Goal: Find specific page/section: Find specific page/section

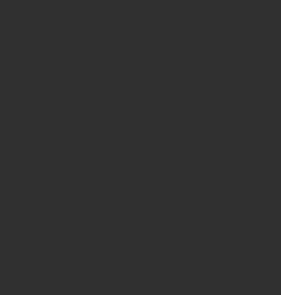
select select "10"
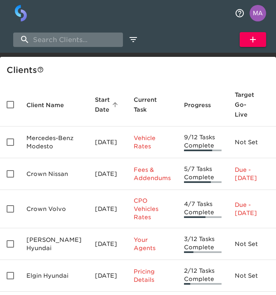
click at [39, 40] on input "search" at bounding box center [68, 40] width 110 height 14
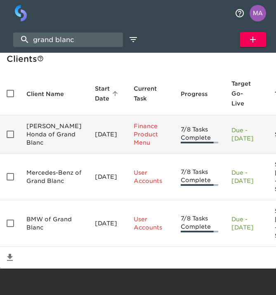
scroll to position [42, 0]
type input "grand blanc"
click at [54, 166] on td "Mercedes-Benz of Grand Blanc" at bounding box center [54, 177] width 69 height 47
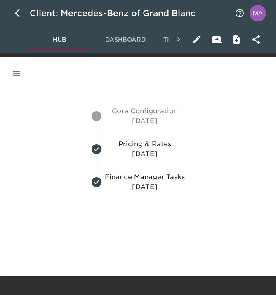
click at [17, 74] on icon "button" at bounding box center [17, 74] width 10 height 10
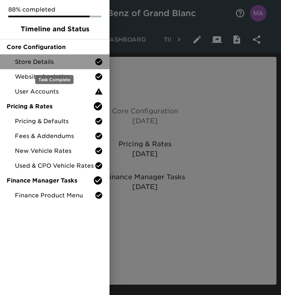
click at [40, 61] on span "Store Details" at bounding box center [55, 62] width 80 height 8
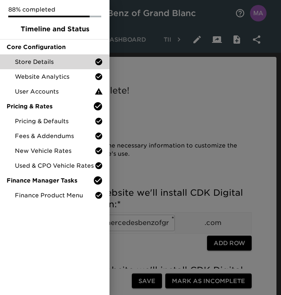
click at [273, 143] on div at bounding box center [140, 147] width 281 height 295
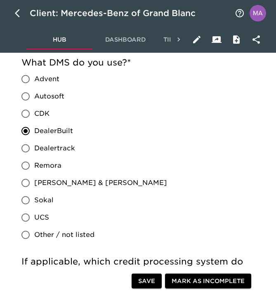
scroll to position [778, 0]
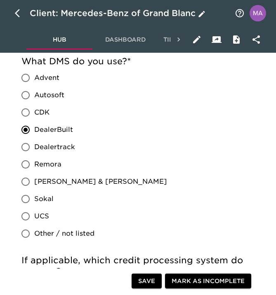
click at [16, 12] on icon "button" at bounding box center [20, 13] width 10 height 10
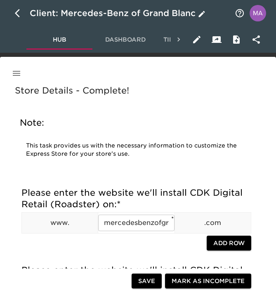
select select "10"
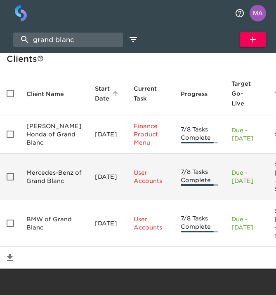
scroll to position [44, 0]
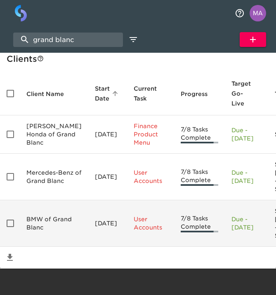
click at [50, 224] on td "BMW of Grand Blanc" at bounding box center [54, 224] width 69 height 47
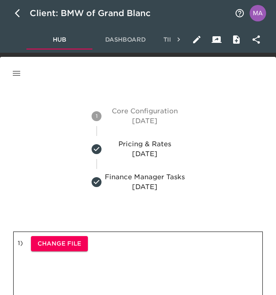
click at [17, 68] on button "button" at bounding box center [17, 74] width 20 height 20
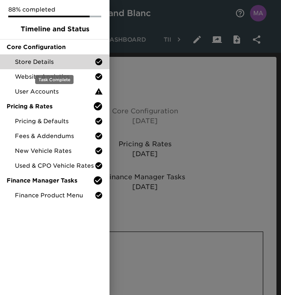
click at [40, 61] on span "Store Details" at bounding box center [55, 62] width 80 height 8
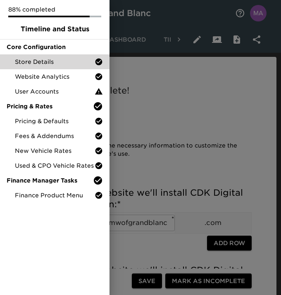
click at [147, 134] on div at bounding box center [140, 147] width 281 height 295
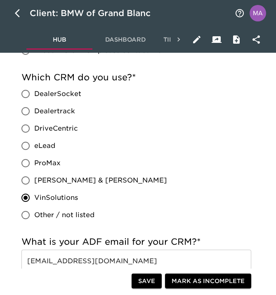
scroll to position [607, 0]
